Goal: Transaction & Acquisition: Purchase product/service

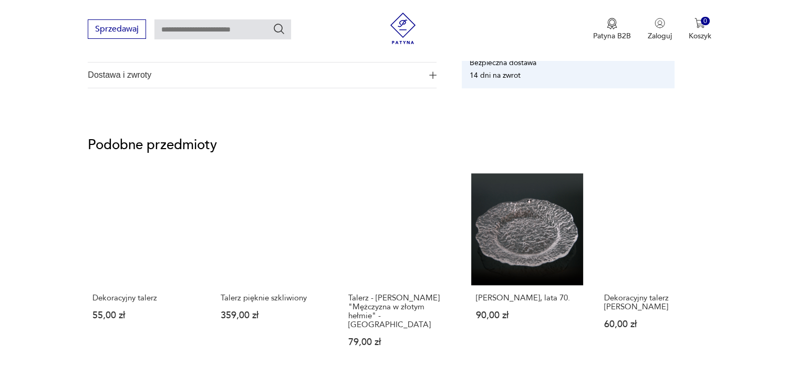
scroll to position [683, 0]
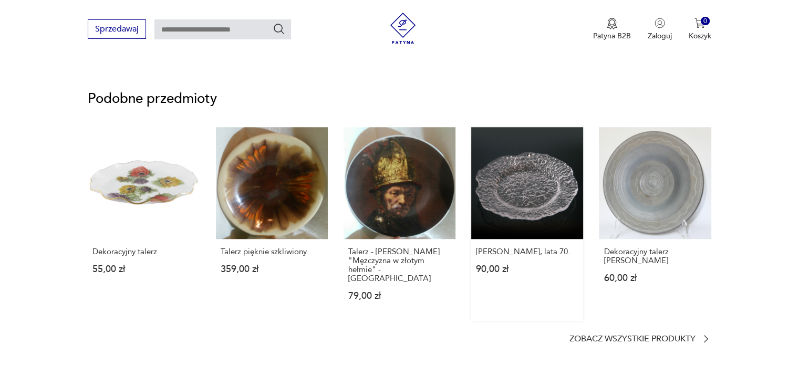
click at [532, 181] on link "[PERSON_NAME], lata 70. 90,00 zł" at bounding box center [527, 224] width 112 height 194
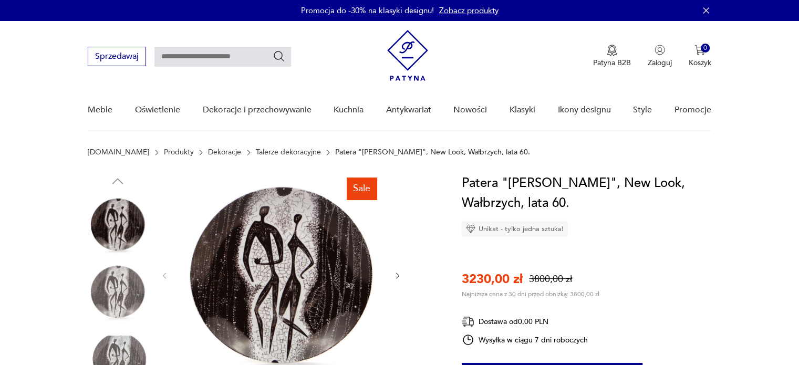
scroll to position [0, 0]
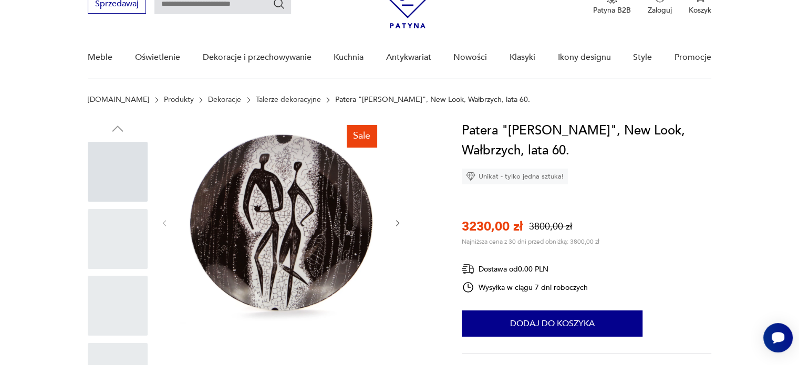
scroll to position [112, 0]
